Goal: Task Accomplishment & Management: Use online tool/utility

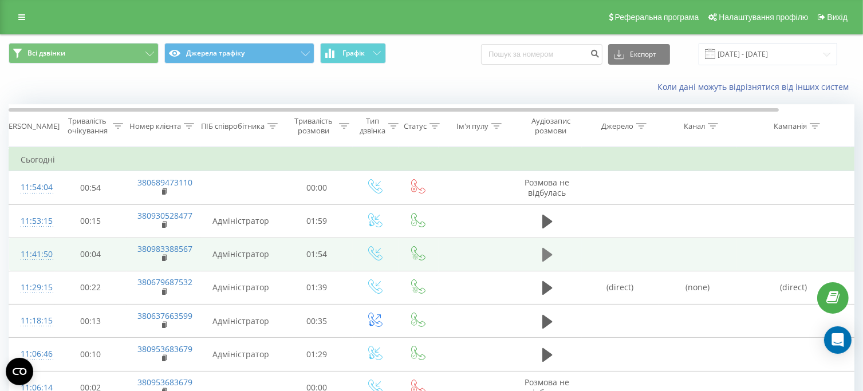
click at [543, 254] on icon at bounding box center [547, 255] width 10 height 14
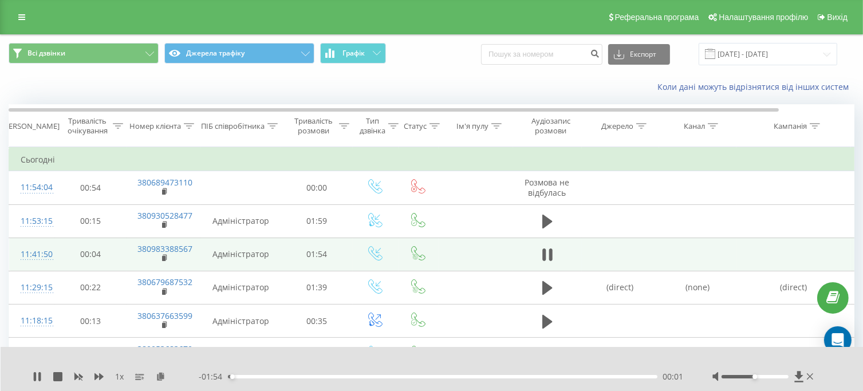
click at [262, 377] on div "00:01" at bounding box center [442, 376] width 429 height 3
click at [773, 375] on div at bounding box center [754, 376] width 67 height 3
click at [545, 255] on icon at bounding box center [543, 254] width 3 height 13
